Goal: Find specific page/section: Find specific page/section

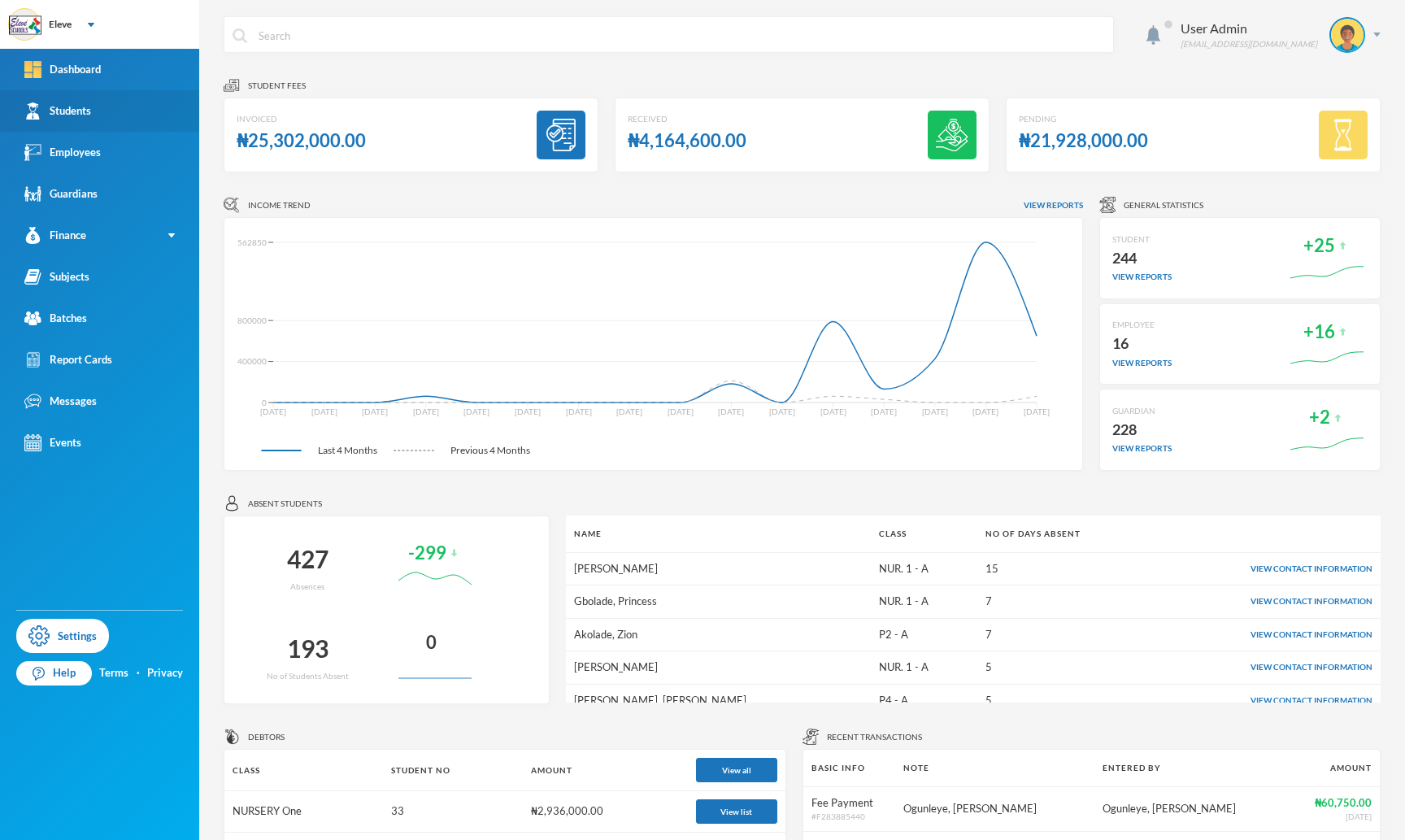
click at [63, 113] on div "Students" at bounding box center [58, 110] width 67 height 17
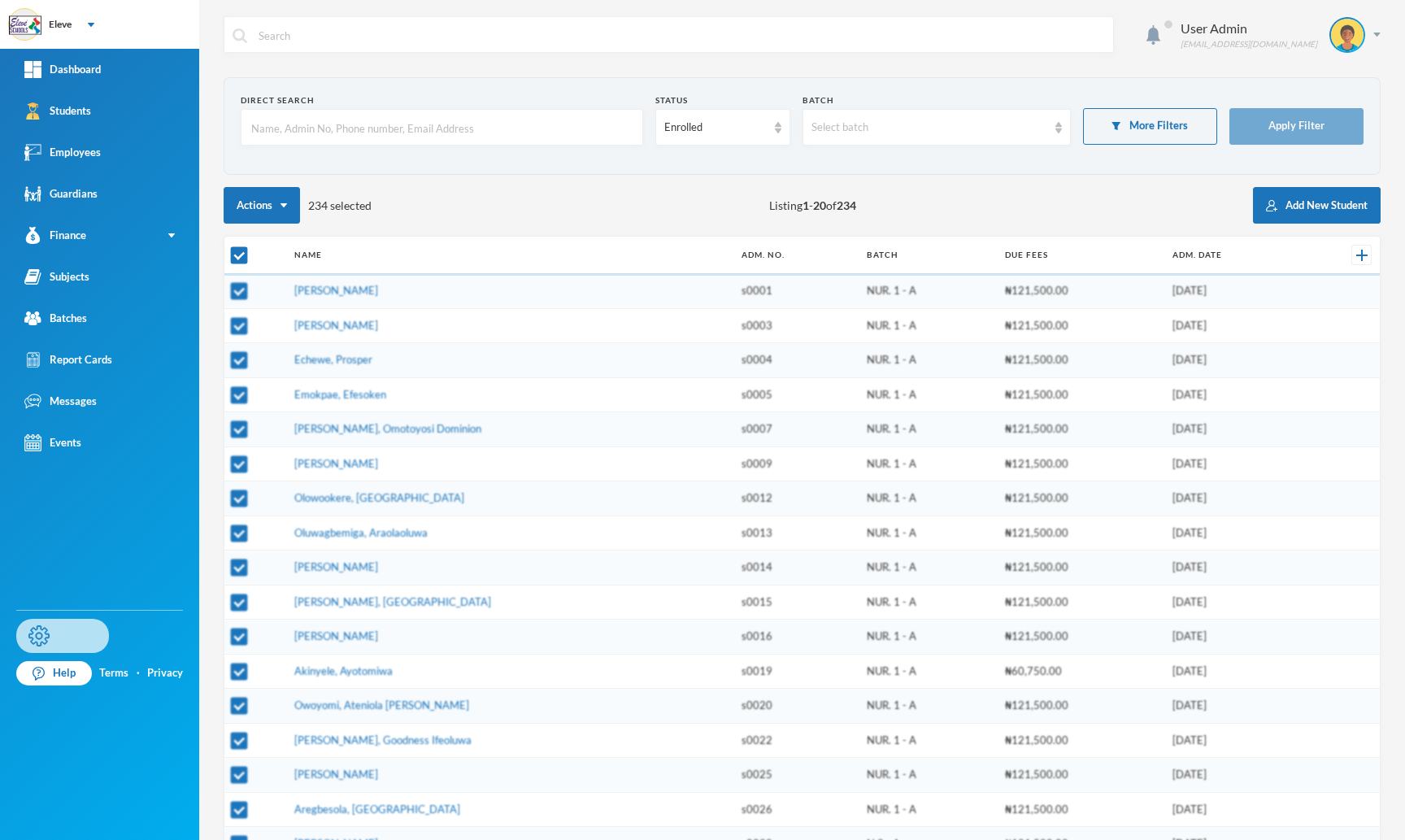
click at [64, 638] on link "Settings" at bounding box center [62, 636] width 93 height 34
checkbox input "false"
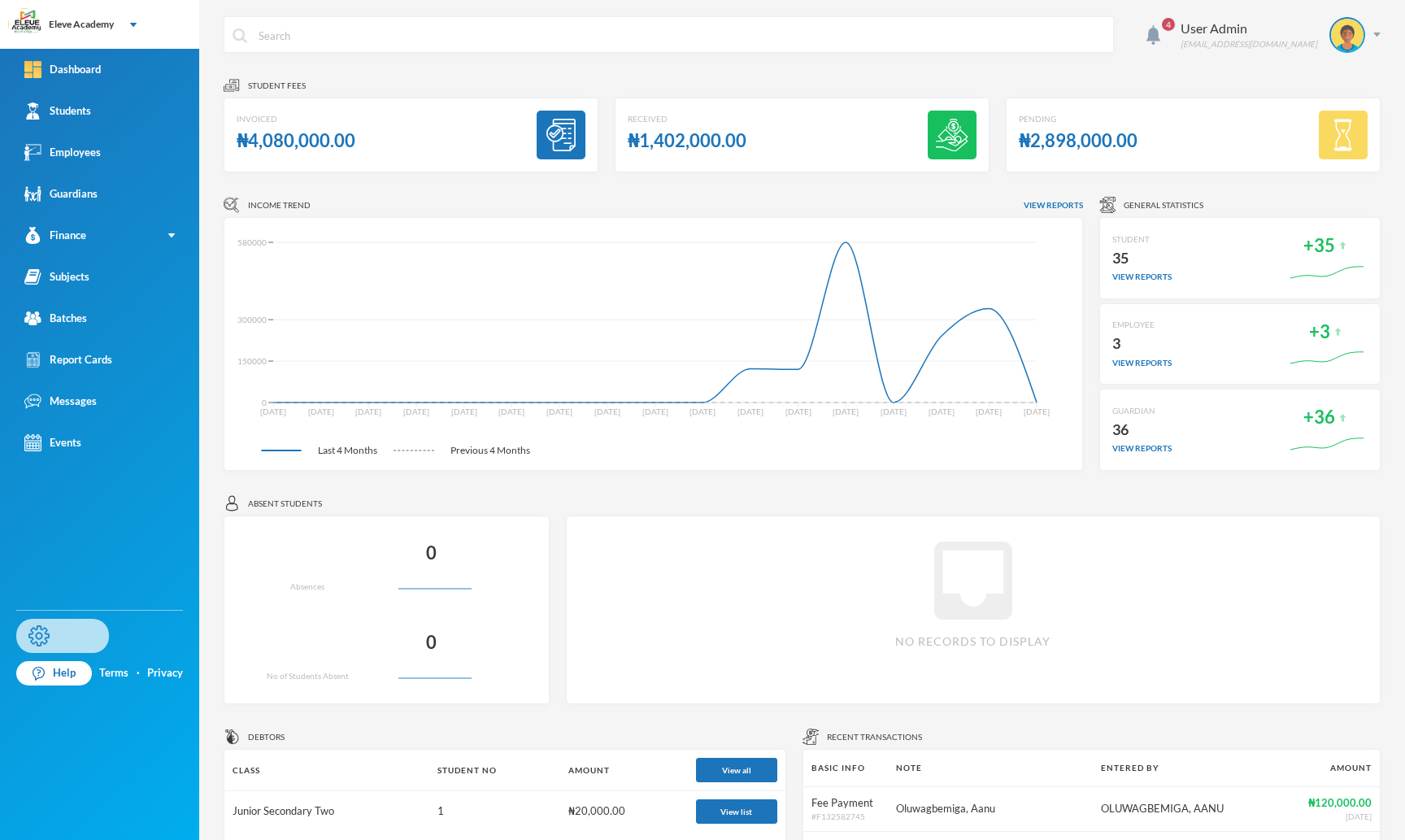
click at [86, 633] on link "Settings" at bounding box center [62, 636] width 93 height 34
